Goal: Task Accomplishment & Management: Complete application form

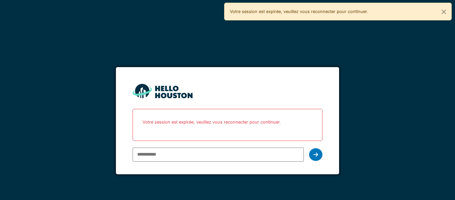
type input "**********"
click at [314, 156] on icon at bounding box center [316, 154] width 5 height 5
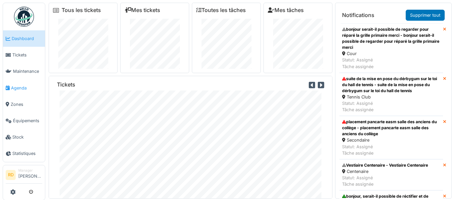
click at [21, 90] on span "Agenda" at bounding box center [26, 88] width 31 height 6
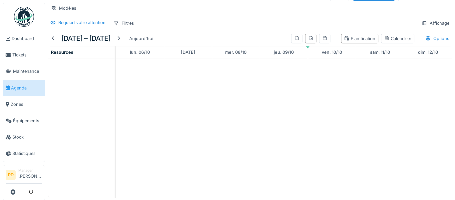
scroll to position [15, 0]
click at [138, 35] on div "Aujourd'hui" at bounding box center [141, 37] width 29 height 9
click at [57, 36] on div at bounding box center [53, 37] width 11 height 9
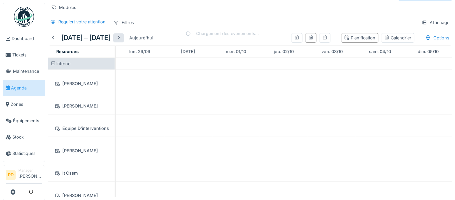
click at [124, 39] on div at bounding box center [118, 37] width 11 height 9
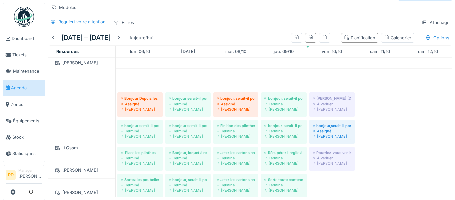
scroll to position [0, 0]
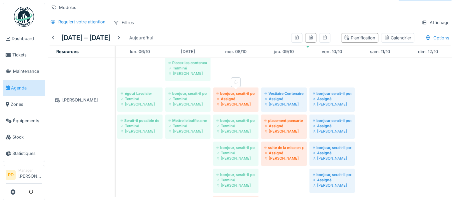
click at [237, 101] on div "Assigné" at bounding box center [236, 98] width 39 height 5
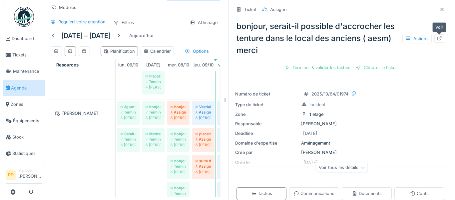
click at [442, 39] on div at bounding box center [440, 38] width 10 height 8
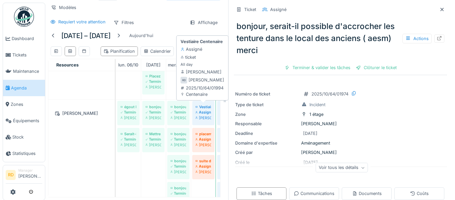
click at [207, 111] on div "Assigné" at bounding box center [204, 111] width 16 height 5
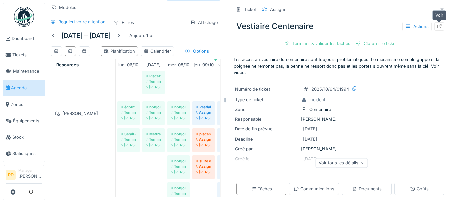
click at [441, 27] on icon at bounding box center [439, 26] width 5 height 4
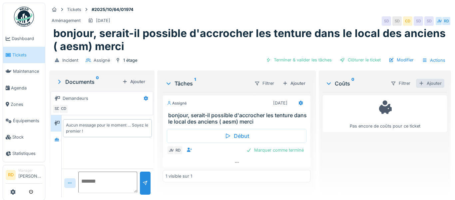
click at [429, 84] on div "Ajouter" at bounding box center [430, 83] width 28 height 9
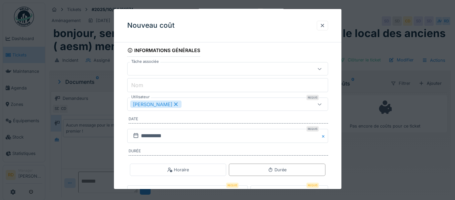
scroll to position [53, 0]
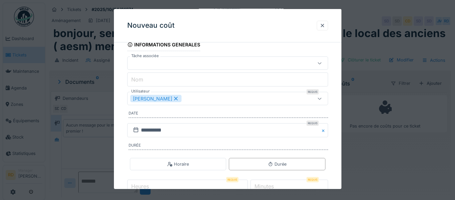
click at [207, 102] on div "[PERSON_NAME]" at bounding box center [215, 98] width 170 height 7
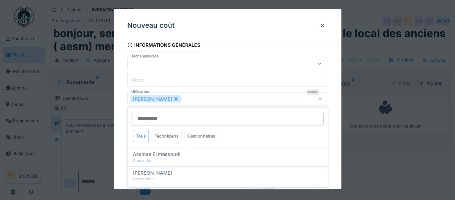
click at [197, 134] on div "Gestionnaires" at bounding box center [201, 136] width 34 height 12
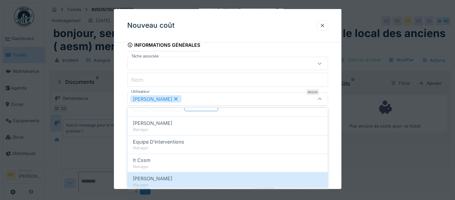
scroll to position [102, 0]
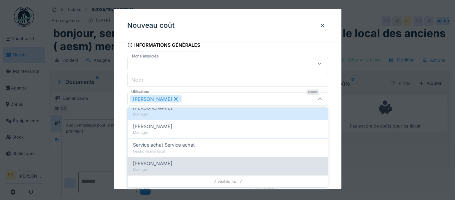
click at [172, 162] on span "Stéphane Dardenne" at bounding box center [152, 163] width 39 height 7
type input "*********"
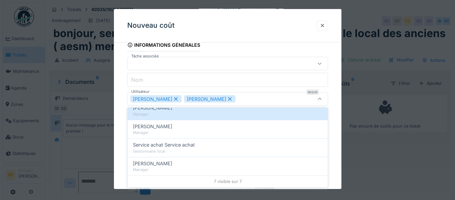
click at [257, 98] on div "Roberto Da silva Stéphane Dardenne" at bounding box center [215, 98] width 170 height 7
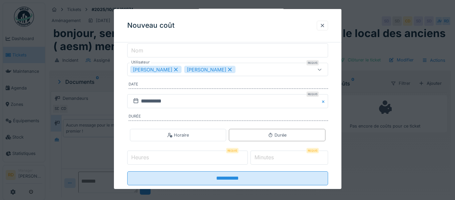
scroll to position [83, 0]
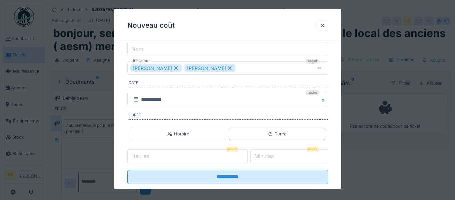
type input "*"
click at [248, 154] on input "*" at bounding box center [187, 156] width 121 height 14
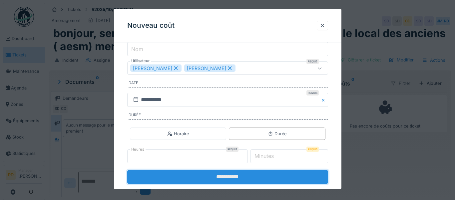
click at [252, 174] on input "**********" at bounding box center [227, 177] width 201 height 14
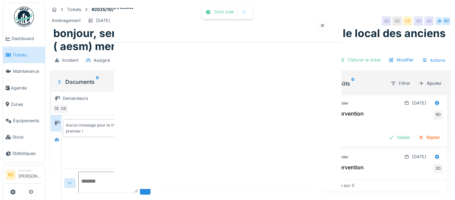
scroll to position [0, 0]
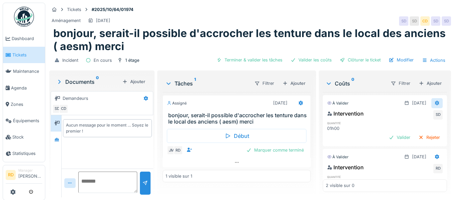
click at [439, 104] on icon at bounding box center [437, 103] width 5 height 4
click at [424, 118] on div "Modifier" at bounding box center [425, 118] width 32 height 10
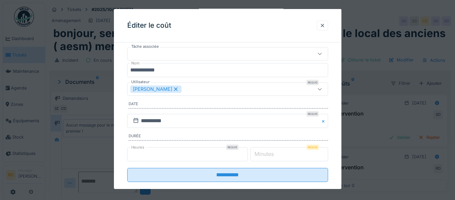
scroll to position [36, 0]
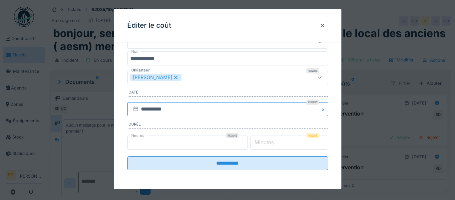
click at [188, 106] on input "**********" at bounding box center [227, 109] width 201 height 14
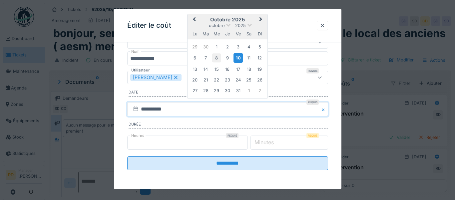
click at [218, 59] on div "8" at bounding box center [216, 57] width 9 height 9
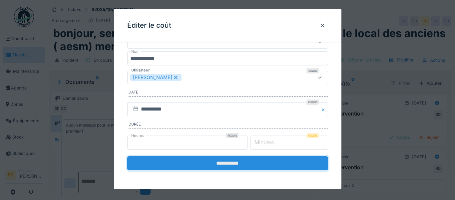
click at [237, 163] on input "**********" at bounding box center [227, 163] width 201 height 14
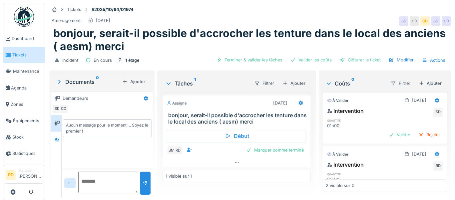
scroll to position [3, 0]
click at [436, 154] on icon at bounding box center [437, 153] width 4 height 5
click at [418, 168] on div "Modifier" at bounding box center [425, 168] width 32 height 10
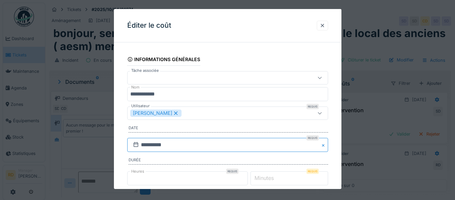
click at [195, 144] on input "**********" at bounding box center [227, 145] width 201 height 14
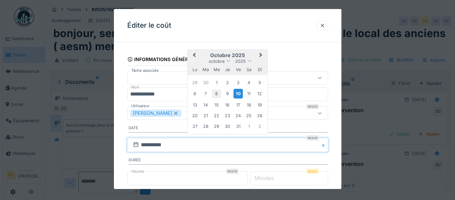
click at [216, 95] on div "8" at bounding box center [216, 93] width 9 height 9
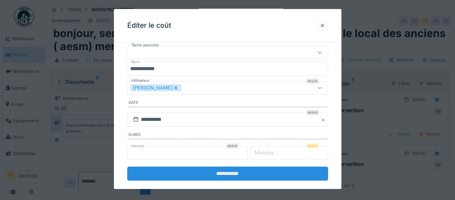
scroll to position [36, 0]
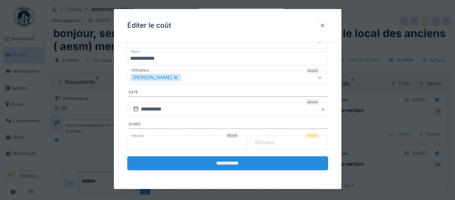
click at [247, 163] on input "**********" at bounding box center [227, 163] width 201 height 14
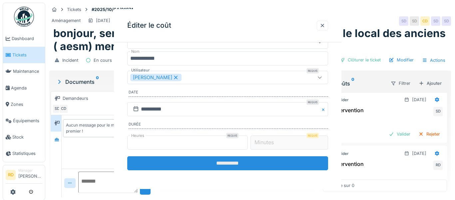
scroll to position [0, 0]
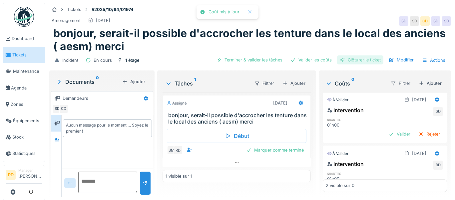
click at [368, 59] on div "Clôturer le ticket" at bounding box center [360, 59] width 46 height 9
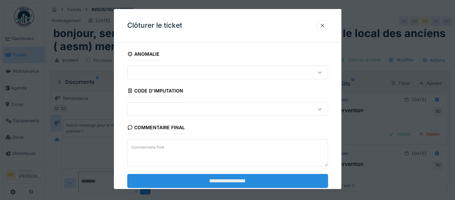
click at [234, 181] on input "**********" at bounding box center [227, 180] width 201 height 14
